Goal: Task Accomplishment & Management: Manage account settings

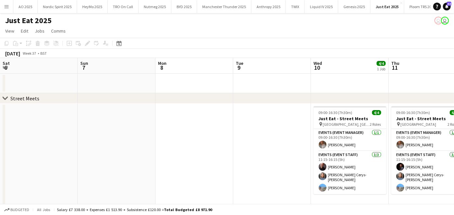
scroll to position [0, 193]
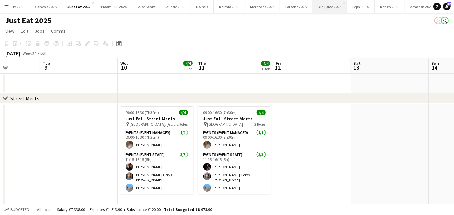
click at [324, 2] on button "Old Spice 2025 Close" at bounding box center [329, 6] width 35 height 13
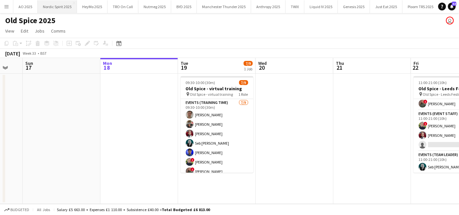
click at [70, 3] on button "Nordic Spirit 2025 Close" at bounding box center [57, 6] width 39 height 13
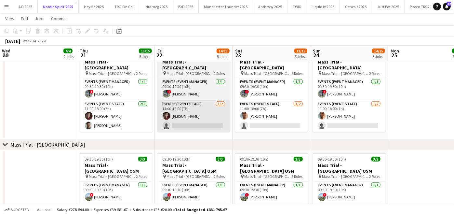
scroll to position [319, 0]
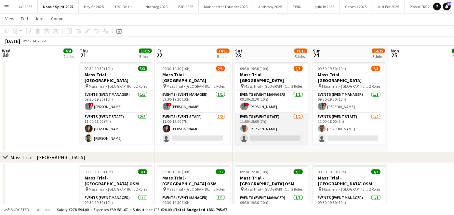
click at [256, 130] on app-card-role "Events (Event Staff) 1/2 11:00-18:00 (7h) Toheeb oladimeji single-neutral-actio…" at bounding box center [271, 129] width 73 height 32
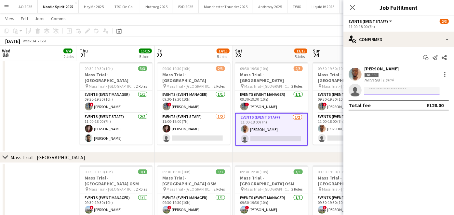
click at [379, 93] on input at bounding box center [401, 90] width 75 height 8
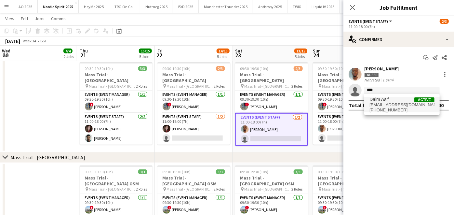
type input "****"
click at [379, 97] on span "Daim Asif" at bounding box center [378, 100] width 19 height 6
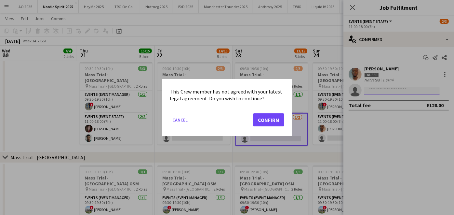
scroll to position [0, 0]
click at [280, 124] on button "Confirm" at bounding box center [268, 119] width 31 height 13
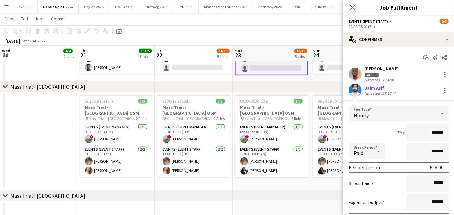
scroll to position [47, 0]
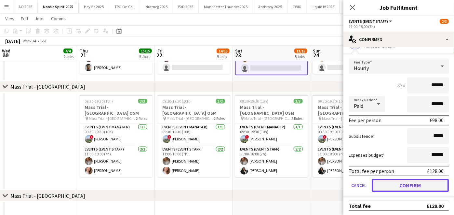
click at [396, 187] on button "Confirm" at bounding box center [410, 184] width 77 height 13
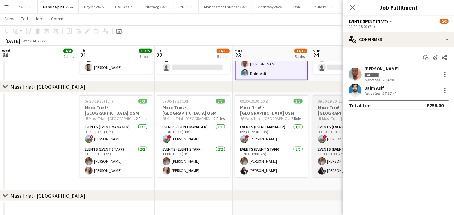
scroll to position [0, 0]
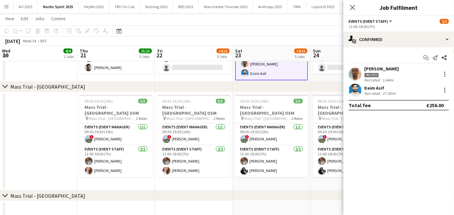
click at [301, 86] on div "chevron-right Mass Trial - London" at bounding box center [227, 87] width 454 height 10
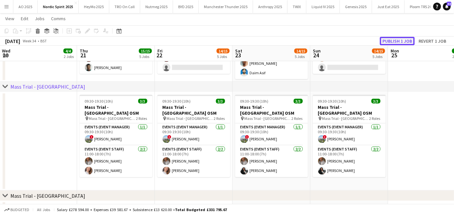
click at [392, 40] on button "Publish 1 job" at bounding box center [397, 41] width 35 height 8
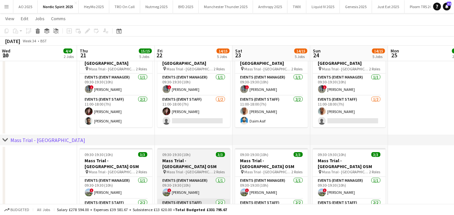
scroll to position [335, 0]
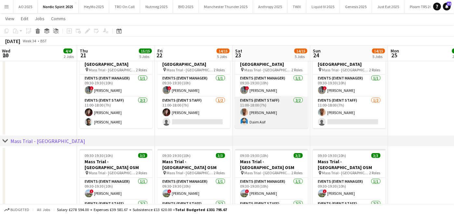
click at [251, 115] on app-card-role "Events (Event Staff) 2/2 11:00-18:00 (7h) Toheeb oladimeji Daim Asif" at bounding box center [271, 113] width 73 height 32
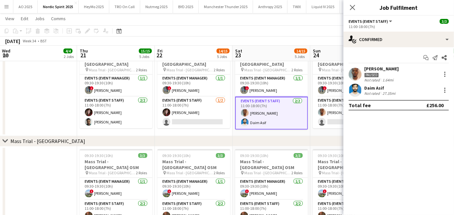
click at [371, 85] on div "Daim Asif" at bounding box center [380, 88] width 33 height 6
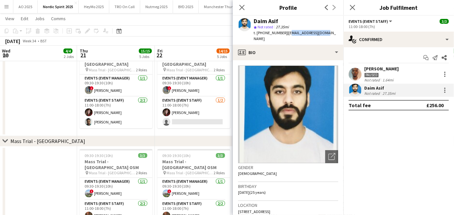
drag, startPoint x: 287, startPoint y: 33, endPoint x: 337, endPoint y: 33, distance: 50.1
click at [337, 33] on app-profile-header "Daim Asif star Not rated 27.35mi t. +447835321747 | daimasif5@gmail.com" at bounding box center [288, 30] width 111 height 29
copy span "aimasif5@gmail.com"
drag, startPoint x: 262, startPoint y: 32, endPoint x: 282, endPoint y: 33, distance: 19.2
click at [282, 33] on span "t. +447835321747" at bounding box center [271, 32] width 34 height 5
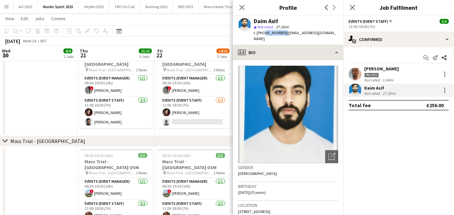
copy span "7835321747"
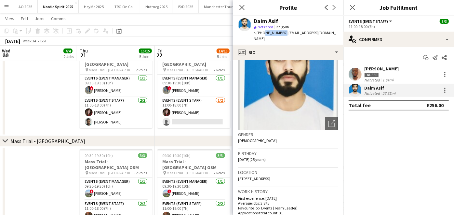
scroll to position [36, 0]
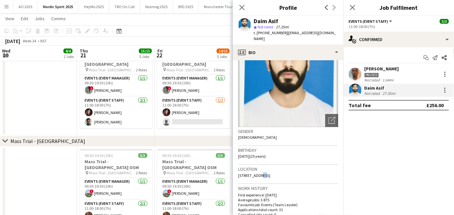
click at [260, 173] on span "24 Hatherley Road, Sheffield, S9 1SN" at bounding box center [254, 175] width 32 height 5
drag, startPoint x: 260, startPoint y: 169, endPoint x: 239, endPoint y: 168, distance: 21.2
click at [239, 173] on span "24 Hatherley Road, Sheffield, S9 1SN" at bounding box center [254, 175] width 32 height 5
drag, startPoint x: 239, startPoint y: 168, endPoint x: 296, endPoint y: 169, distance: 57.2
click at [270, 173] on span "24 Hatherley Road, Sheffield, S9 1SN" at bounding box center [254, 175] width 32 height 5
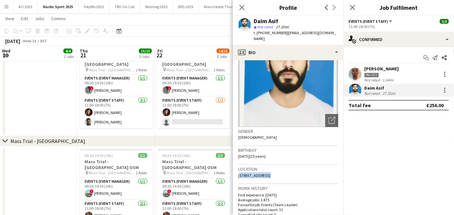
copy span "24 Hatherley Road, Sheffield, S9 1SN"
click at [136, 130] on app-date-cell "09:30-19:30 (10h) 3/3 Mass Trial - Leeds pin Mass Trial - Leeds 2 Roles Events …" at bounding box center [116, 89] width 78 height 93
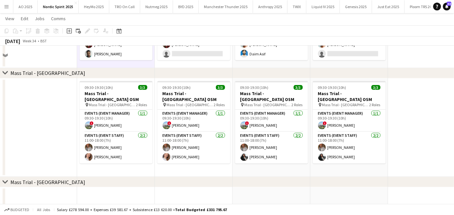
scroll to position [277, 0]
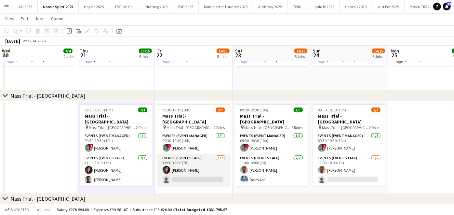
click at [183, 169] on app-card-role "Events (Event Staff) 1/2 11:00-18:00 (7h) Dee cole single-neutral-actions" at bounding box center [193, 170] width 73 height 32
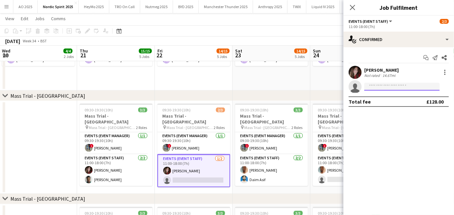
click at [382, 86] on input at bounding box center [401, 87] width 75 height 8
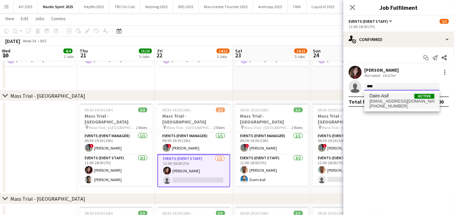
type input "****"
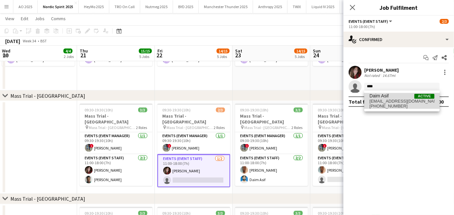
click at [380, 97] on span "Daim Asif" at bounding box center [378, 96] width 19 height 6
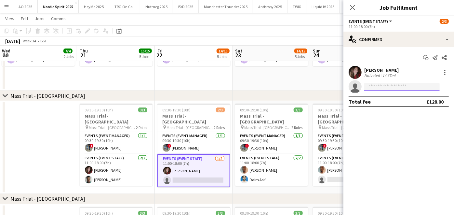
scroll to position [0, 0]
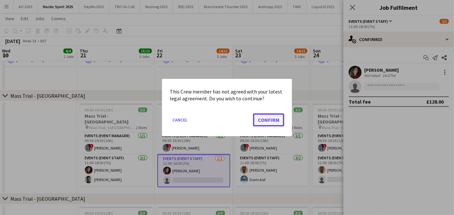
click at [278, 119] on button "Confirm" at bounding box center [268, 119] width 31 height 13
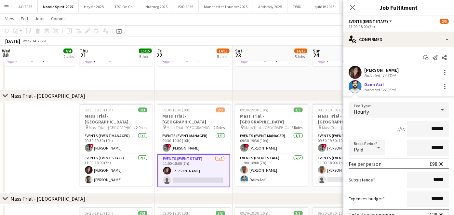
scroll to position [44, 0]
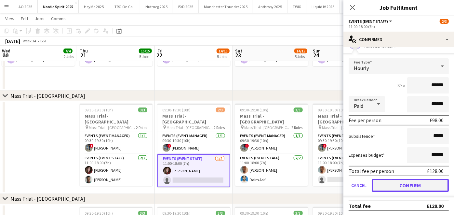
click at [388, 184] on button "Confirm" at bounding box center [410, 184] width 77 height 13
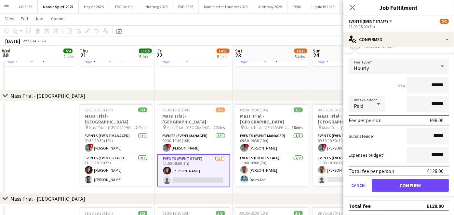
scroll to position [0, 0]
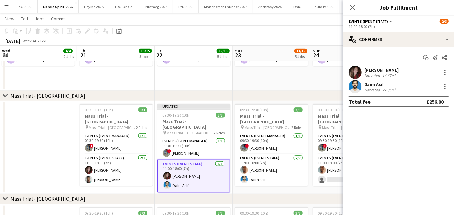
click at [288, 74] on app-date-cell "07:00-19:00 (12h) 2/2 Nordic Spirit - TSS - Beaconsfield pin Nordic Spirit - TS…" at bounding box center [271, 2] width 78 height 175
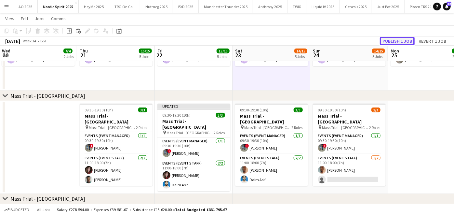
click at [385, 44] on button "Publish 1 job" at bounding box center [397, 41] width 35 height 8
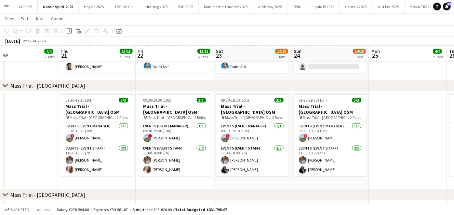
scroll to position [390, 0]
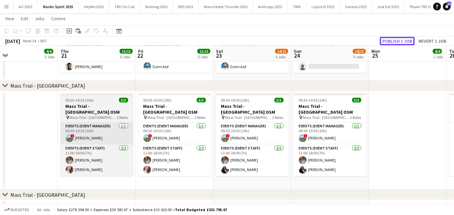
drag, startPoint x: 390, startPoint y: 38, endPoint x: 107, endPoint y: 136, distance: 300.1
click at [107, 136] on app-calendar "Copy Paste Paste Ctrl+V Paste with crew Ctrl+Shift+V Paste linked Job Delete Gr…" at bounding box center [227, 124] width 454 height 979
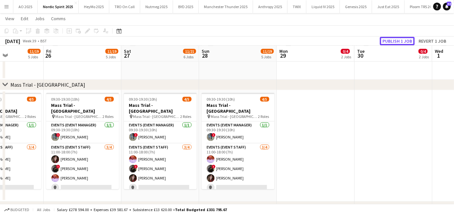
scroll to position [0, 194]
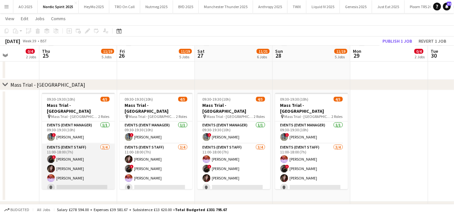
click at [72, 174] on app-card-role "Events (Event Staff) 3/4 11:00-18:00 (7h) ! Christopher O Omotoso Dee cole Aden…" at bounding box center [78, 168] width 73 height 50
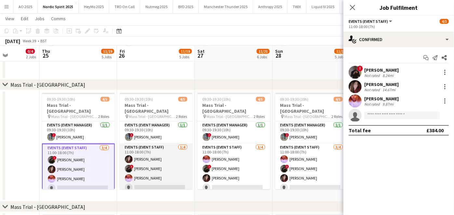
click at [158, 171] on app-card-role "Events (Event Staff) 3/4 11:00-18:00 (7h) Dee cole ! Christopher O Omotoso Aden…" at bounding box center [156, 168] width 73 height 50
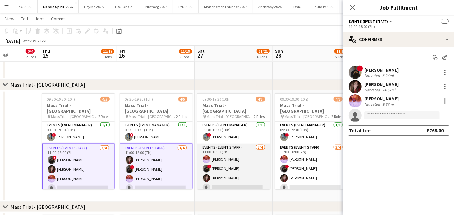
click at [229, 168] on app-card-role "Events (Event Staff) 3/4 11:00-18:00 (7h) Adenike Akinbinu ! Christopher O Omot…" at bounding box center [233, 168] width 73 height 50
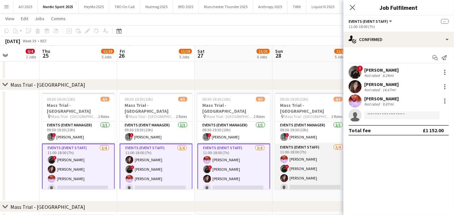
click at [309, 183] on app-card-role "Events (Event Staff) 3/4 11:00-18:00 (7h) Adenike Akinbinu ! Christopher O Omot…" at bounding box center [311, 168] width 73 height 50
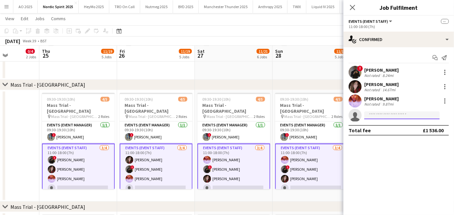
click at [387, 118] on input at bounding box center [401, 115] width 75 height 8
type input "**"
click at [21, 126] on app-date-cell at bounding box center [1, 146] width 78 height 112
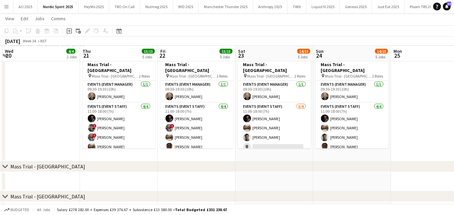
scroll to position [666, 0]
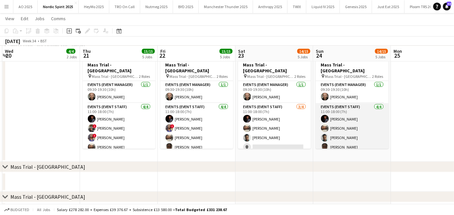
click at [339, 129] on app-card-role "Events (Event Staff) 4/4 11:00-18:00 (7h) Richard Walker Samuel Dada olanrewaju…" at bounding box center [352, 128] width 73 height 50
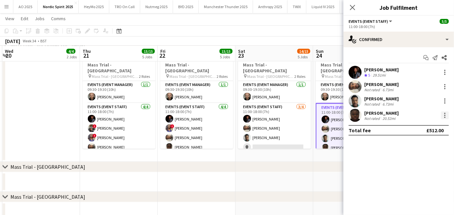
click at [443, 112] on div at bounding box center [445, 115] width 8 height 8
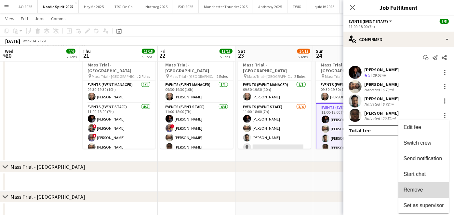
click at [423, 186] on button "Remove" at bounding box center [423, 190] width 51 height 16
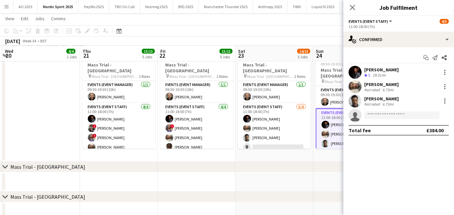
click at [284, 179] on app-date-cell at bounding box center [274, 182] width 78 height 20
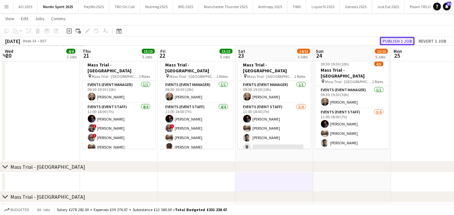
click at [393, 41] on button "Publish 1 job" at bounding box center [397, 41] width 35 height 8
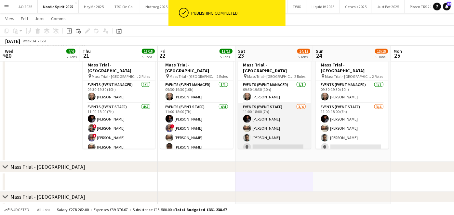
click at [285, 136] on app-card-role "Events (Event Staff) 3/4 11:00-18:00 (7h) Richard Walker Samuel Dada olanrewaju…" at bounding box center [274, 128] width 73 height 50
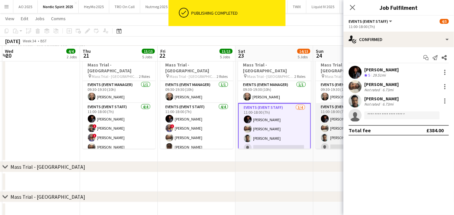
click at [331, 145] on app-card-role "Events (Event Staff) 3/4 11:00-18:00 (7h) Richard Walker Samuel Dada olanrewaju…" at bounding box center [352, 128] width 73 height 50
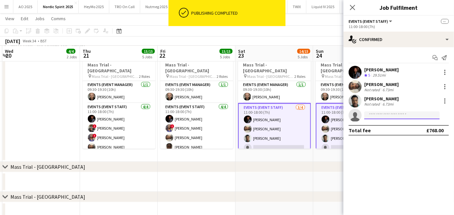
click at [376, 115] on input at bounding box center [401, 115] width 75 height 8
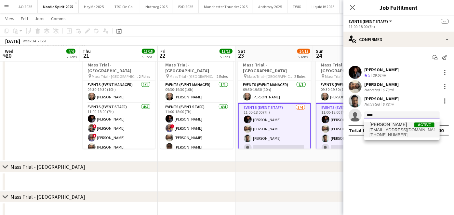
type input "****"
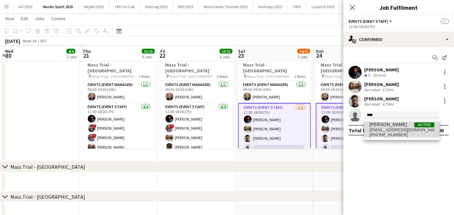
click at [378, 126] on span "Shehla Khan" at bounding box center [387, 125] width 37 height 6
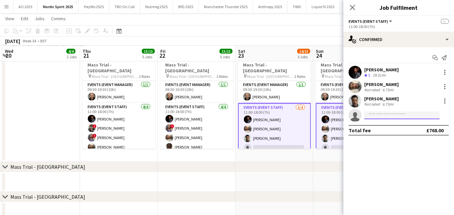
scroll to position [0, 0]
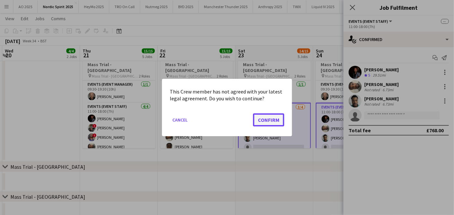
click at [271, 118] on button "Confirm" at bounding box center [268, 119] width 31 height 13
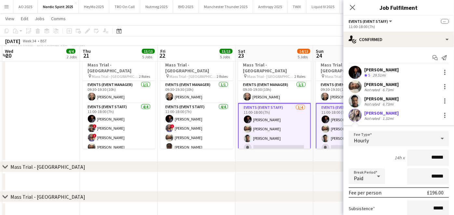
scroll to position [72, 0]
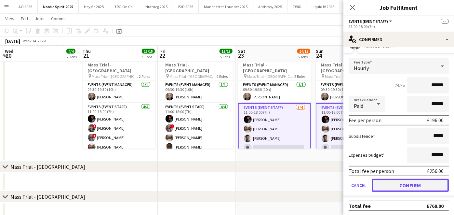
click at [391, 184] on button "Confirm" at bounding box center [410, 184] width 77 height 13
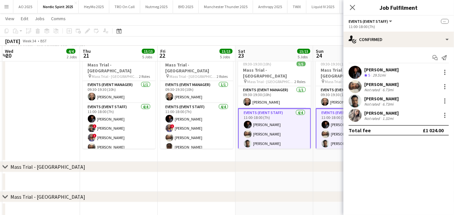
scroll to position [0, 0]
click at [308, 179] on app-date-cell at bounding box center [274, 182] width 78 height 20
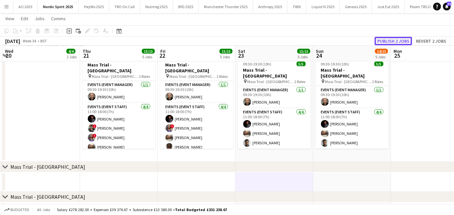
click at [391, 38] on button "Publish 2 jobs" at bounding box center [393, 41] width 37 height 8
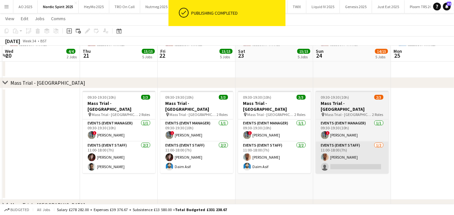
scroll to position [353, 0]
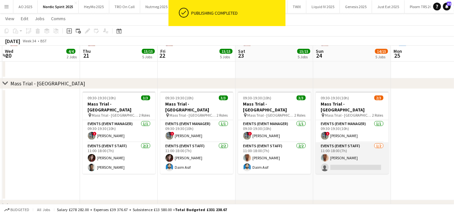
click at [355, 162] on app-card-role "Events (Event Staff) 1/2 11:00-18:00 (7h) Toheeb oladimeji single-neutral-actio…" at bounding box center [352, 158] width 73 height 32
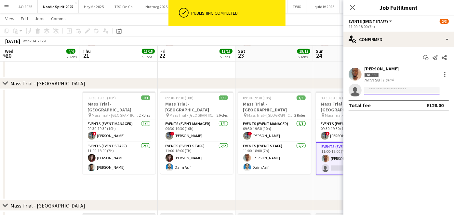
click at [388, 87] on input at bounding box center [401, 90] width 75 height 8
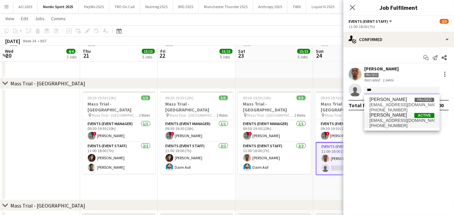
type input "***"
click at [386, 113] on span "Ololade Omotoso" at bounding box center [387, 115] width 37 height 6
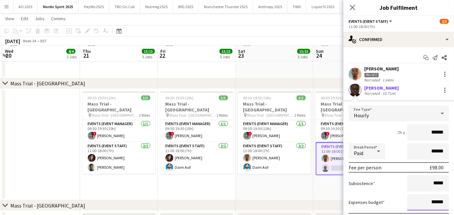
click at [431, 201] on input "******" at bounding box center [428, 202] width 42 height 16
type input "**"
type input "***"
click at [385, 202] on div "Expenses budget ***" at bounding box center [399, 202] width 100 height 16
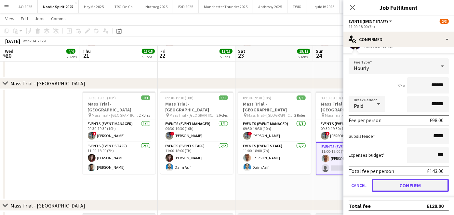
click at [383, 180] on button "Confirm" at bounding box center [410, 184] width 77 height 13
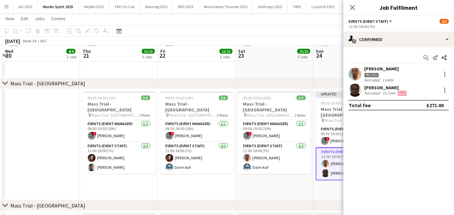
scroll to position [0, 0]
click at [312, 196] on app-date-cell "09:30-19:30 (10h) 3/3 Mass Trial - Leeds pin Mass Trial - Leeds 2 Roles Events …" at bounding box center [274, 145] width 78 height 112
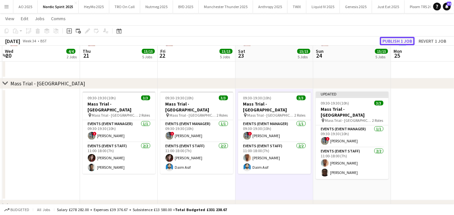
click at [403, 38] on button "Publish 1 job" at bounding box center [397, 41] width 35 height 8
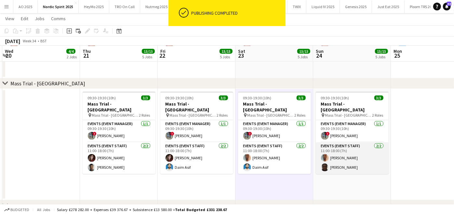
click at [351, 152] on app-card-role "Events (Event Staff) 2/2 11:00-18:00 (7h) Toheeb oladimeji Ololade Omotoso" at bounding box center [352, 158] width 73 height 32
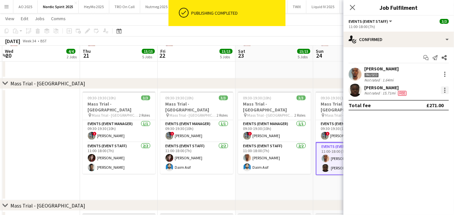
click at [444, 93] on div at bounding box center [445, 90] width 8 height 8
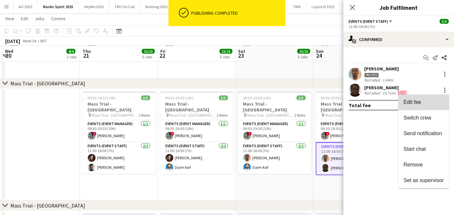
click at [418, 108] on button "Edit fee" at bounding box center [423, 102] width 51 height 16
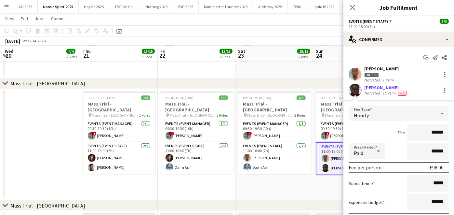
click at [7, 7] on app-icon "Menu" at bounding box center [6, 6] width 5 height 5
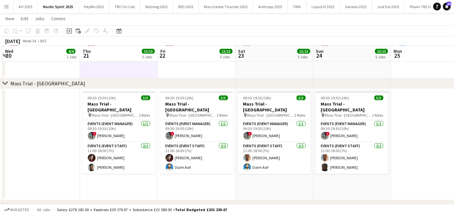
click at [1, 6] on button "Menu" at bounding box center [6, 6] width 13 height 13
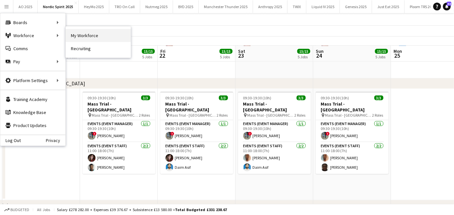
click at [89, 31] on link "My Workforce" at bounding box center [98, 35] width 65 height 13
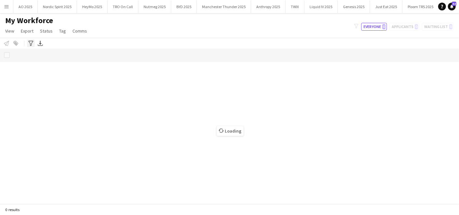
click at [33, 43] on icon "Advanced filters" at bounding box center [30, 43] width 5 height 5
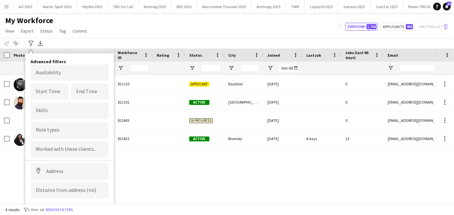
click at [199, 176] on div "Conor Devlin 811110 Applicant Basildon 03-02-2024 0 cdevlin36@yahoo.com Conor D…" at bounding box center [217, 136] width 434 height 123
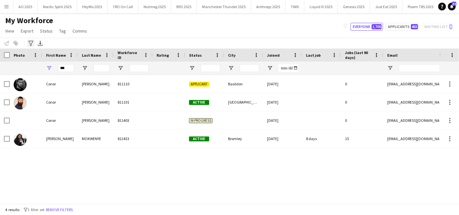
click at [34, 42] on div "Advanced filters" at bounding box center [31, 43] width 8 height 8
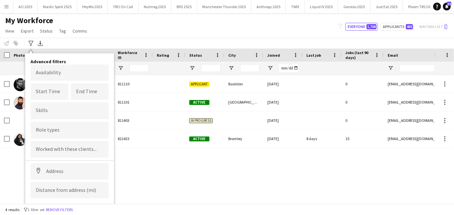
scroll to position [10, 0]
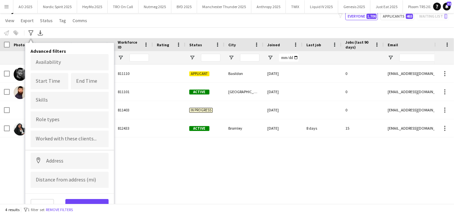
click at [10, 7] on button "Menu" at bounding box center [6, 6] width 13 height 13
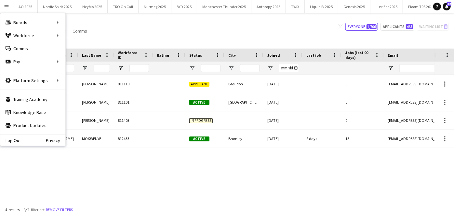
scroll to position [0, 0]
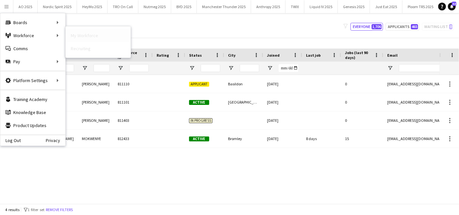
click at [82, 35] on link "My Workforce" at bounding box center [98, 35] width 65 height 13
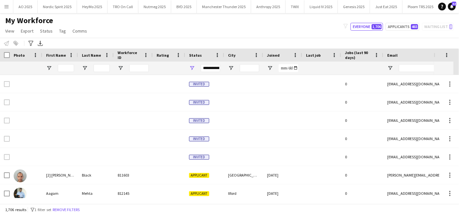
type input "***"
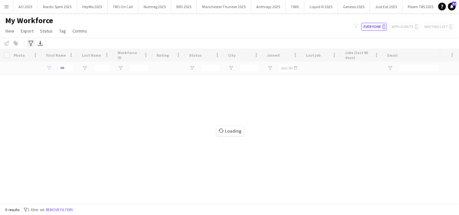
click at [30, 43] on icon at bounding box center [30, 43] width 5 height 5
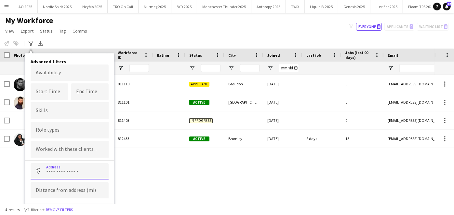
click at [59, 165] on input at bounding box center [70, 171] width 78 height 16
type input "*"
type input "******"
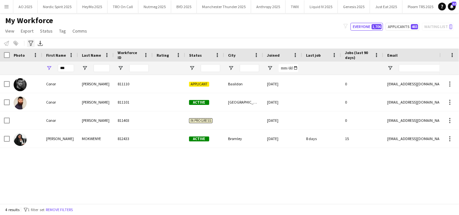
click at [31, 40] on div "Advanced filters" at bounding box center [31, 43] width 8 height 8
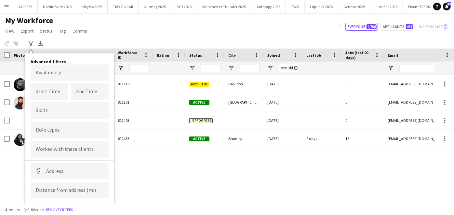
scroll to position [10, 0]
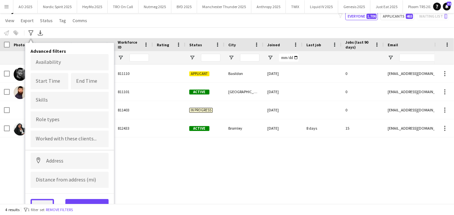
click at [45, 201] on button "Clear" at bounding box center [42, 205] width 23 height 13
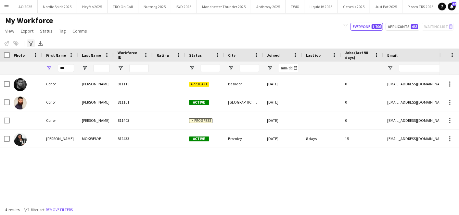
click at [33, 42] on div "Advanced filters" at bounding box center [31, 43] width 8 height 8
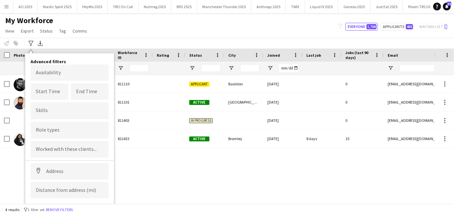
click at [109, 36] on div "My Workforce View Views Default view Compliance Log New view Update view Delete…" at bounding box center [227, 27] width 454 height 22
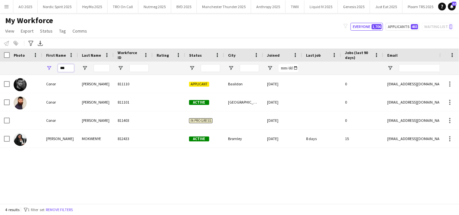
drag, startPoint x: 59, startPoint y: 66, endPoint x: 38, endPoint y: 67, distance: 21.8
click at [39, 67] on div "***" at bounding box center [352, 67] width 705 height 13
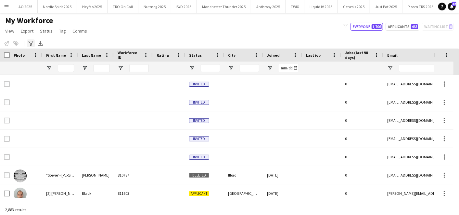
click at [31, 41] on icon "Advanced filters" at bounding box center [30, 43] width 5 height 5
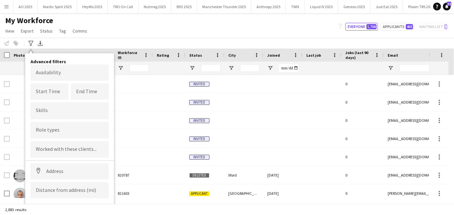
scroll to position [10, 0]
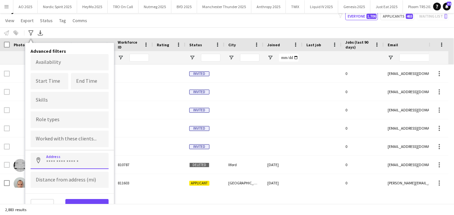
click at [62, 163] on input at bounding box center [70, 160] width 78 height 16
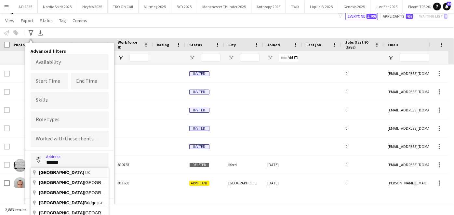
type input "**********"
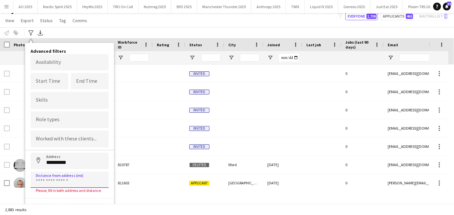
click at [58, 175] on input at bounding box center [70, 179] width 78 height 16
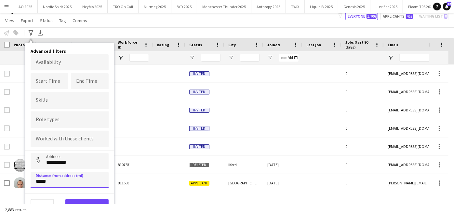
type input "*****"
click at [79, 202] on button "View results" at bounding box center [86, 205] width 43 height 13
type input "**********"
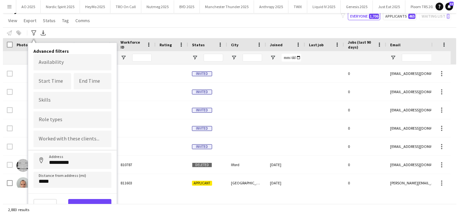
scroll to position [0, 0]
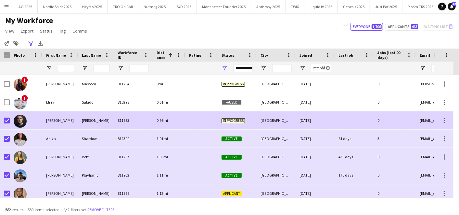
click at [9, 124] on div at bounding box center [7, 120] width 6 height 18
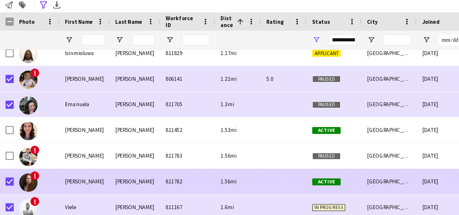
click at [6, 165] on div at bounding box center [7, 168] width 6 height 18
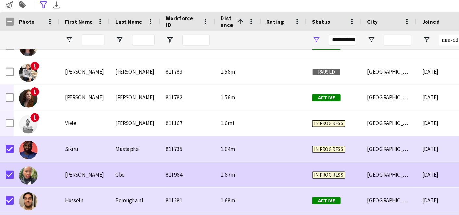
click at [6, 154] on div at bounding box center [7, 163] width 6 height 18
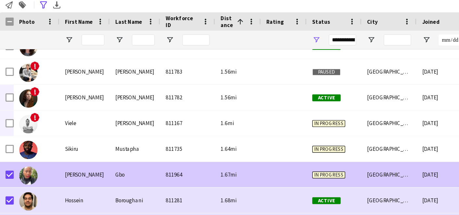
click at [5, 159] on div at bounding box center [7, 163] width 6 height 18
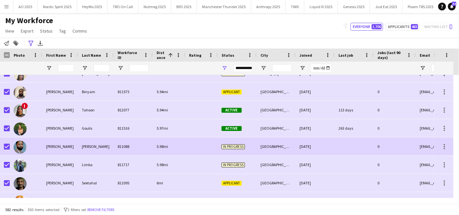
scroll to position [4247, 0]
